Goal: Task Accomplishment & Management: Complete application form

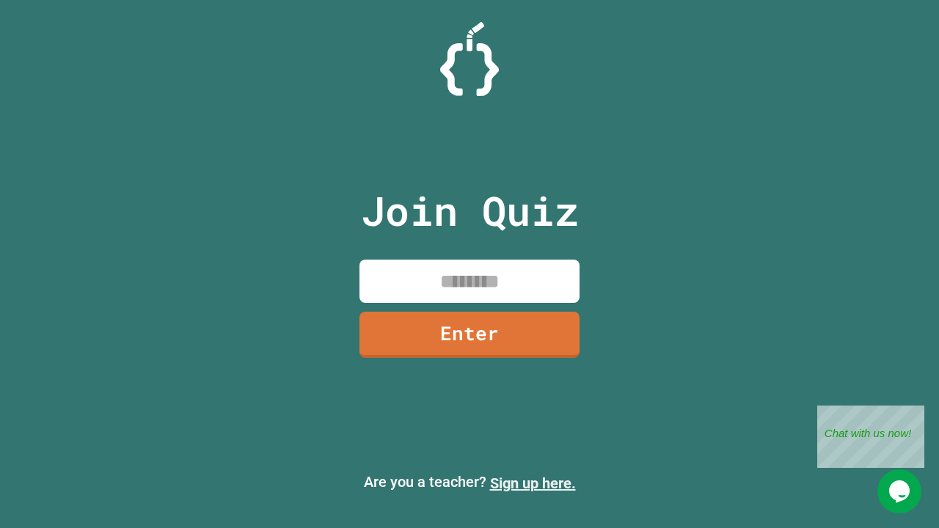
click at [533, 483] on link "Sign up here." at bounding box center [533, 484] width 86 height 18
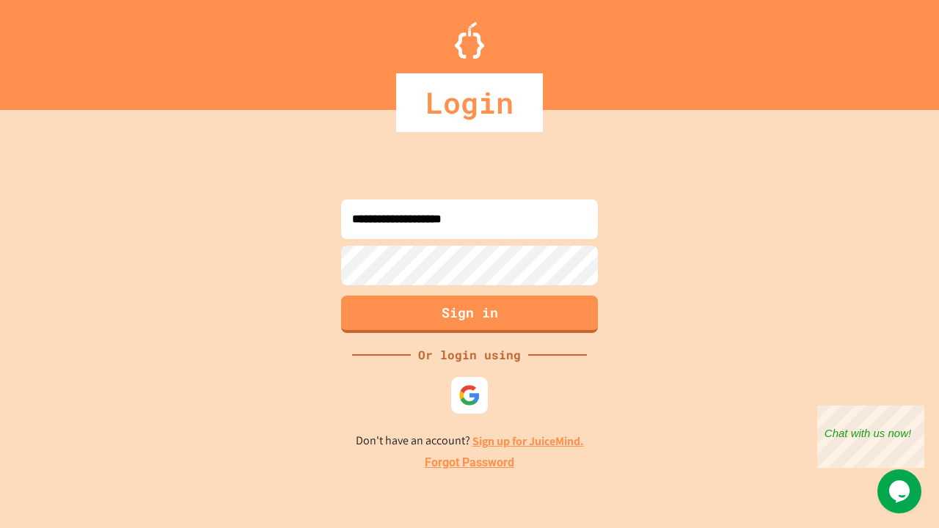
type input "**********"
